Goal: Check status

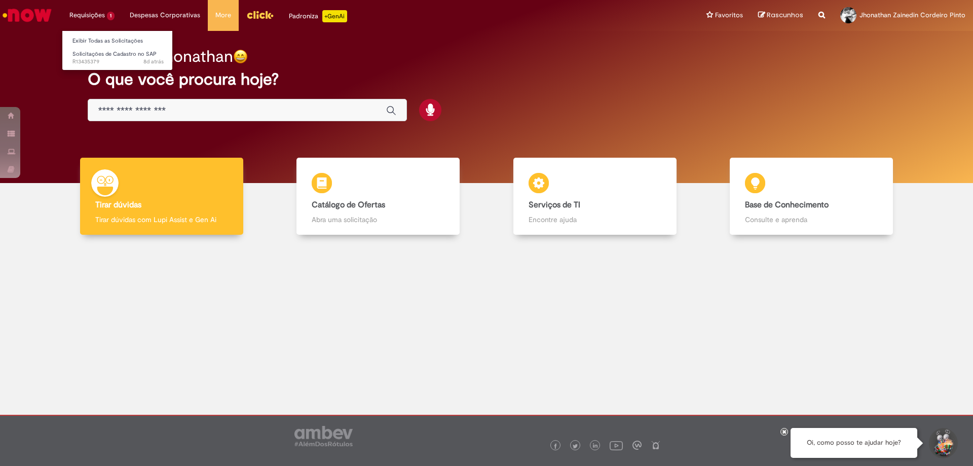
click at [80, 14] on li "Requisições 1 Exibir Todas as Solicitações Solicitações de Cadastro no SAP 8d a…" at bounding box center [92, 15] width 60 height 30
click at [104, 17] on li "Requisições 1 Exibir Todas as Solicitações Solicitações de Cadastro no SAP 8d a…" at bounding box center [92, 15] width 60 height 30
click at [104, 18] on li "Requisições 1 Exibir Todas as Solicitações Solicitações de Cadastro no SAP 8d a…" at bounding box center [92, 15] width 60 height 30
click at [100, 9] on li "Requisições 1 Exibir Todas as Solicitações Solicitações de Cadastro no SAP 8d a…" at bounding box center [92, 15] width 60 height 30
click at [124, 44] on link "Exibir Todas as Solicitações" at bounding box center [117, 40] width 111 height 11
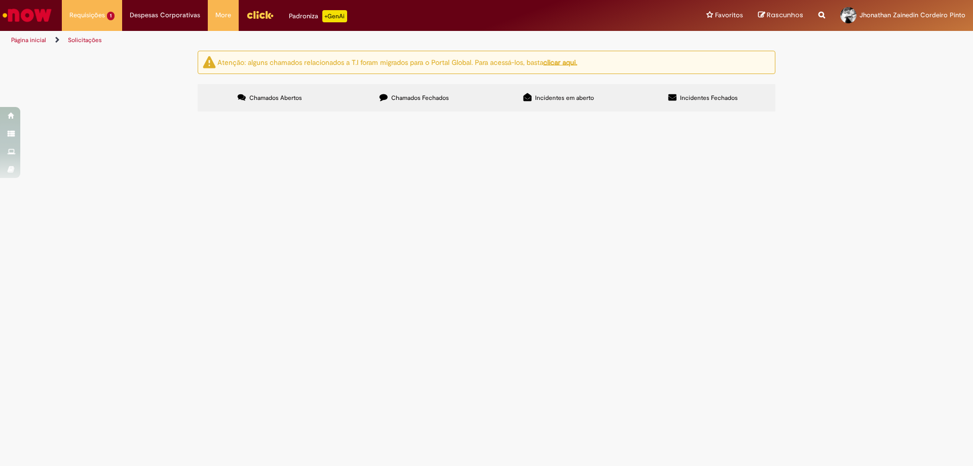
click at [0, 0] on span "Em Validação" at bounding box center [0, 0] width 0 height 0
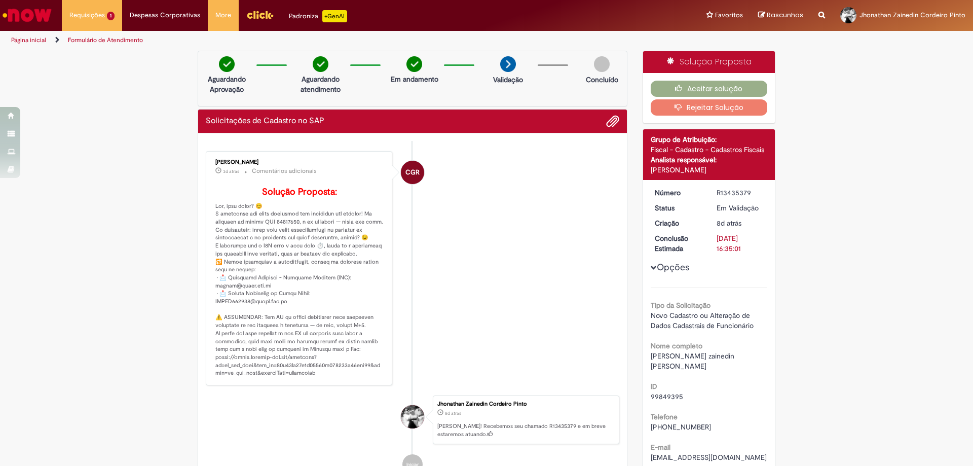
click at [0, 0] on button "Opções" at bounding box center [0, 0] width 0 height 0
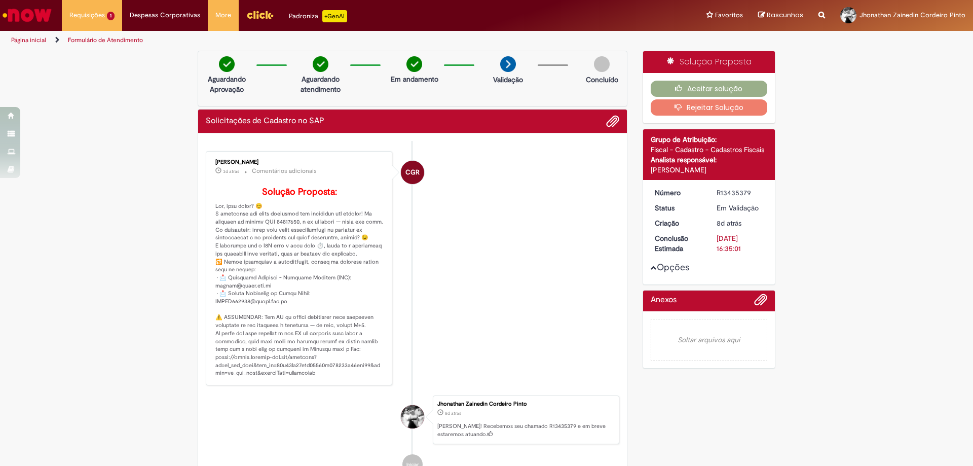
click at [0, 0] on button "Opções" at bounding box center [0, 0] width 0 height 0
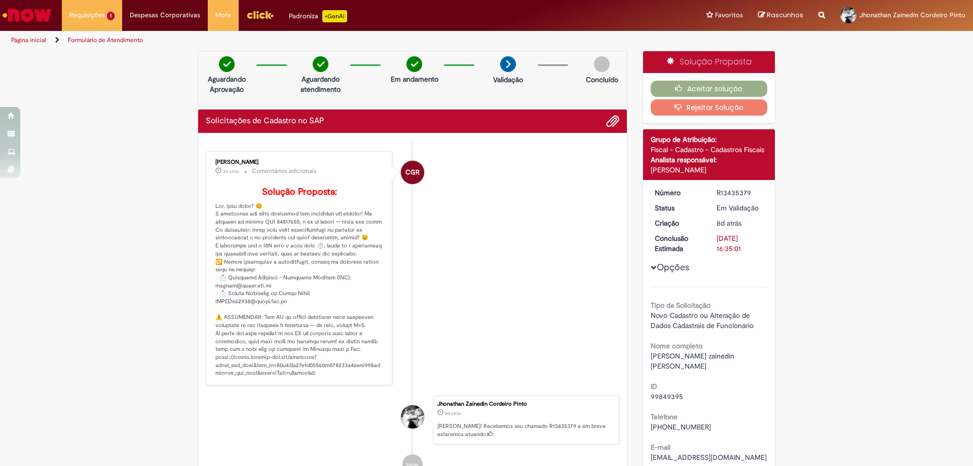
click at [265, 7] on link "Menu Cabeçalho" at bounding box center [260, 15] width 43 height 30
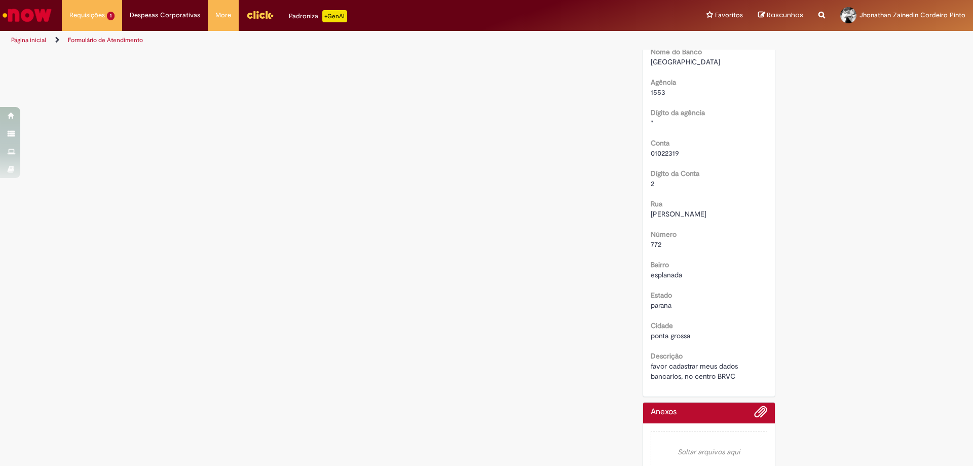
scroll to position [466, 0]
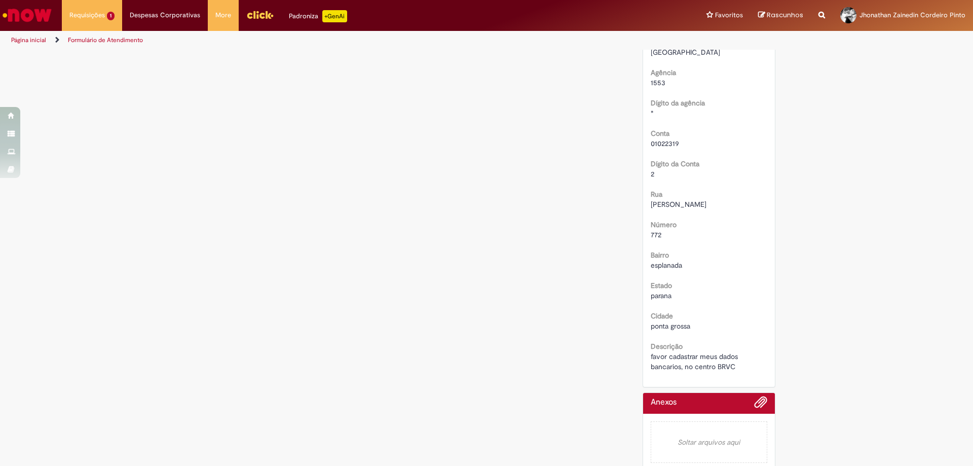
click at [753, 435] on em "Soltar arquivos aqui" at bounding box center [709, 442] width 117 height 42
click at [759, 397] on span "Adicionar anexos" at bounding box center [760, 402] width 12 height 12
click at [760, 396] on span "Adicionar anexos" at bounding box center [760, 402] width 12 height 12
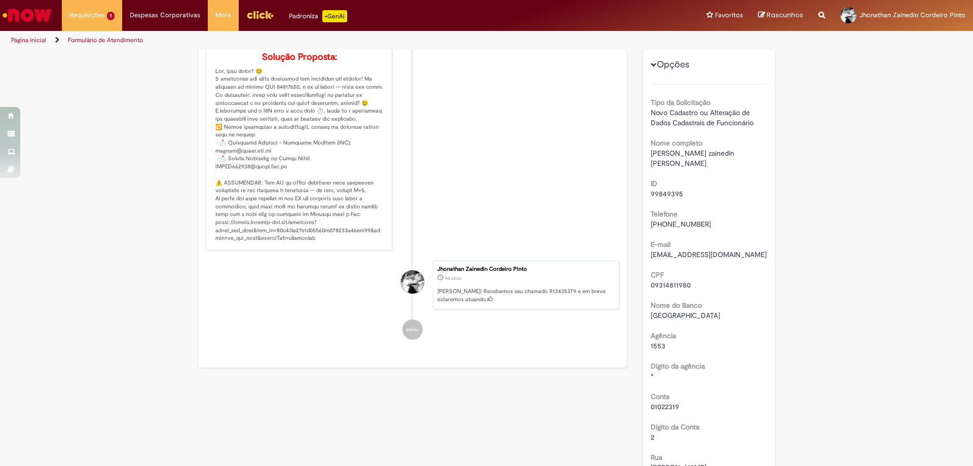
scroll to position [0, 0]
